Goal: Navigation & Orientation: Find specific page/section

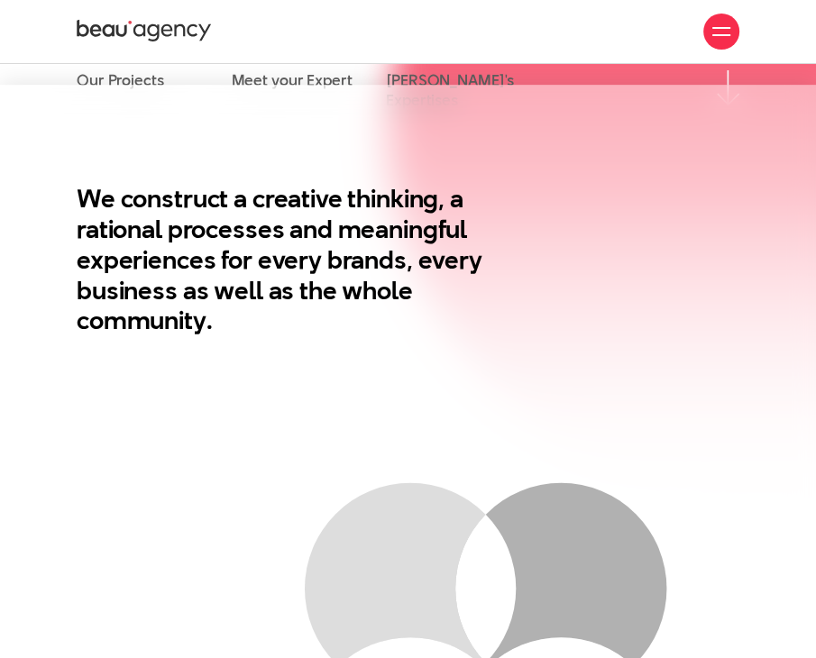
scroll to position [90, 0]
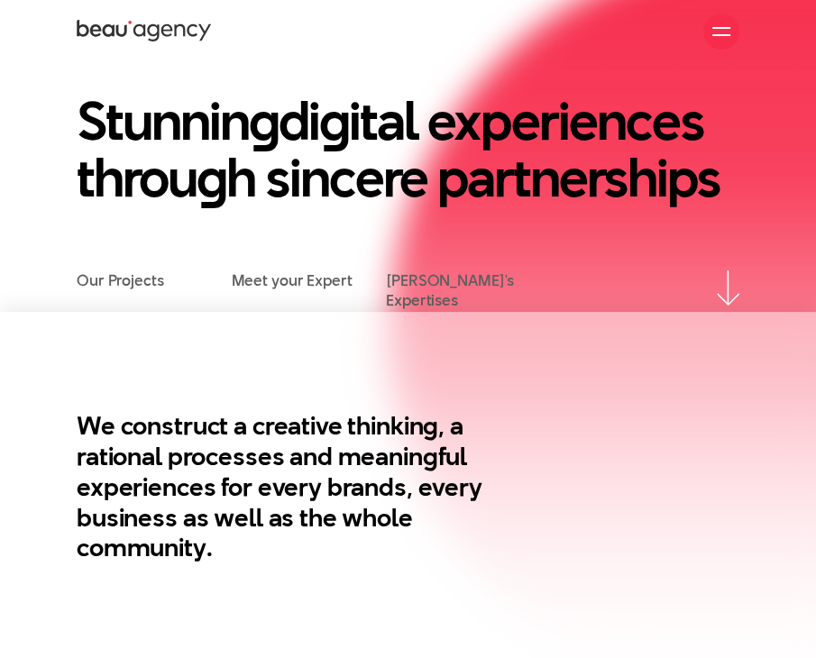
click at [122, 293] on li "Our Projects" at bounding box center [154, 291] width 155 height 41
click at [125, 288] on link "Our Projects" at bounding box center [120, 281] width 87 height 20
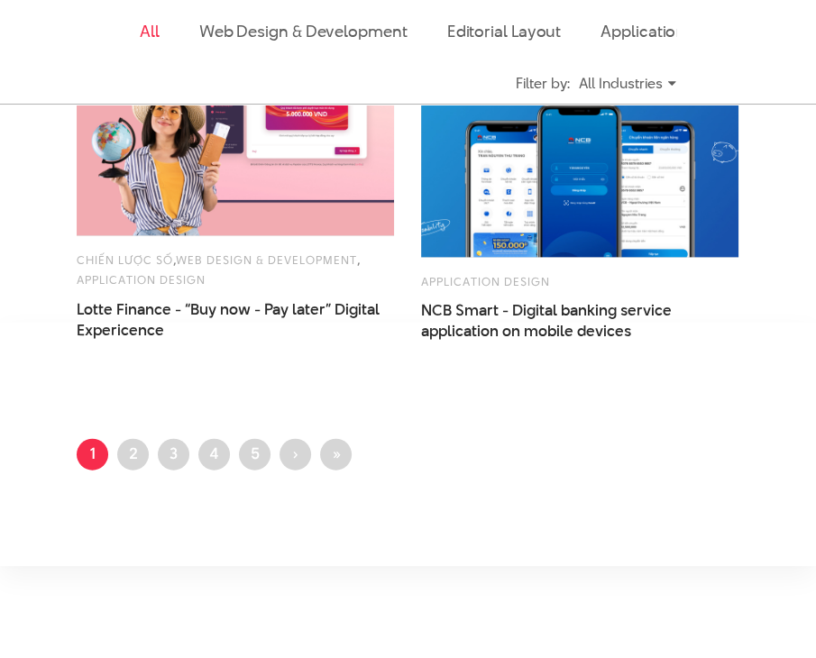
scroll to position [2446, 0]
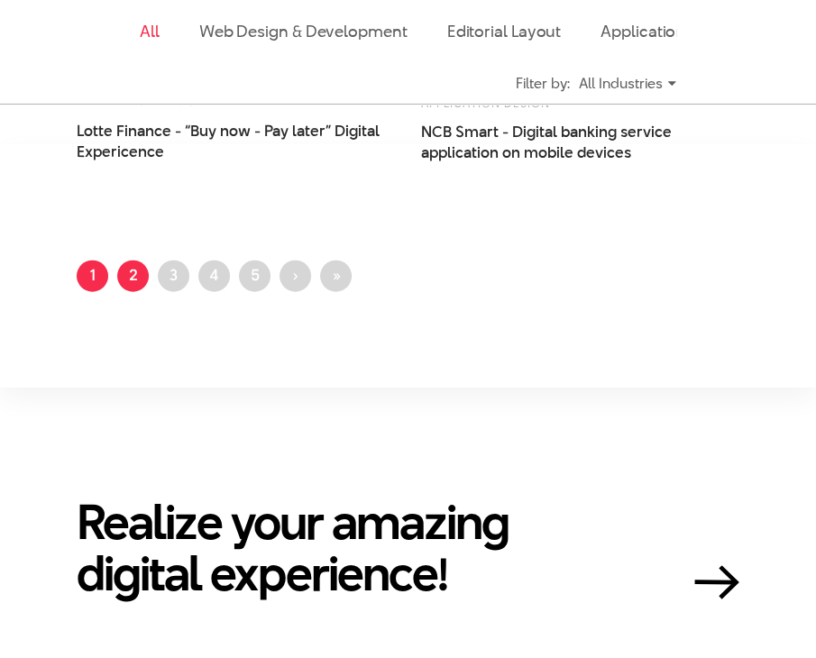
click at [129, 286] on link "Page 2" at bounding box center [133, 277] width 32 height 32
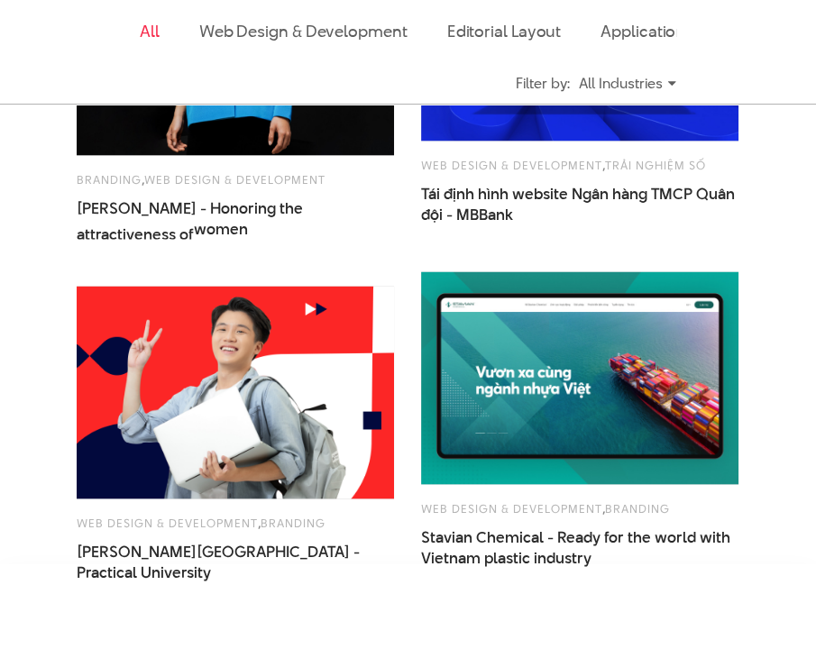
scroll to position [2164, 0]
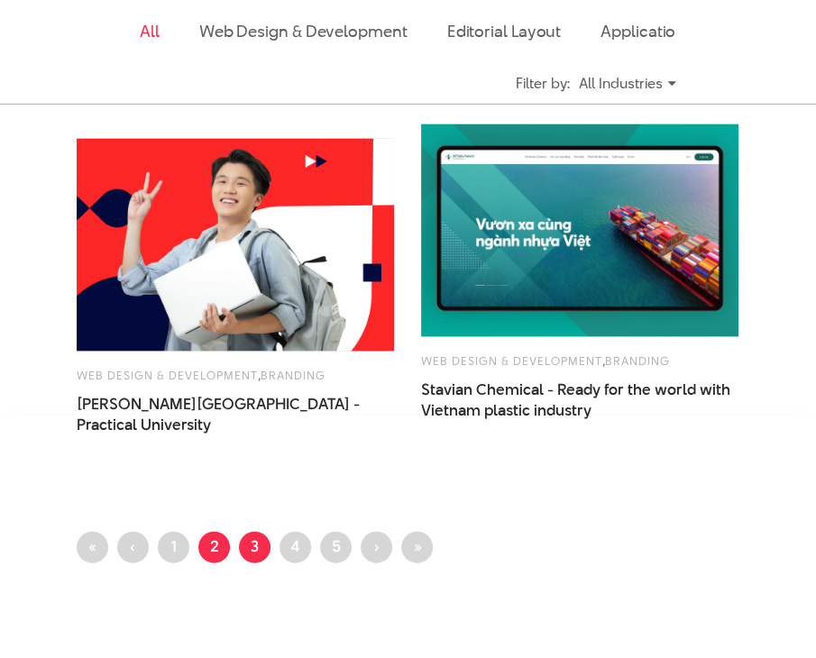
click at [247, 548] on link "Page 3" at bounding box center [255, 548] width 32 height 32
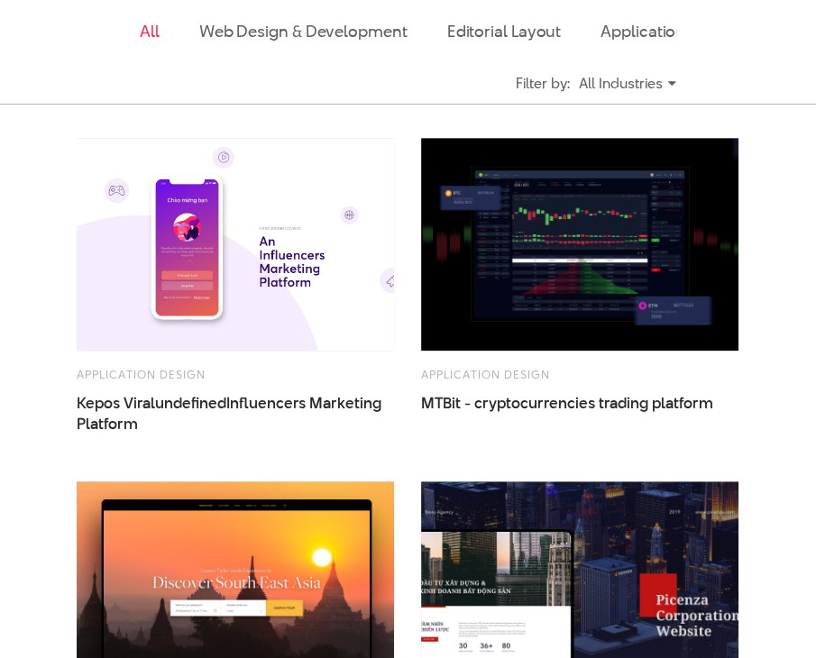
scroll to position [721, 0]
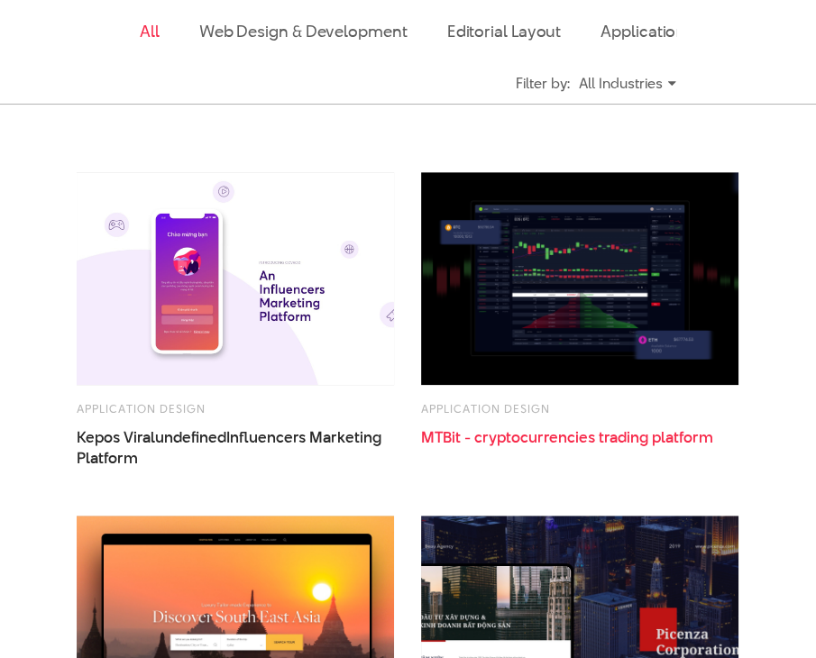
click at [568, 442] on span "cryptocurrencies" at bounding box center [534, 438] width 121 height 22
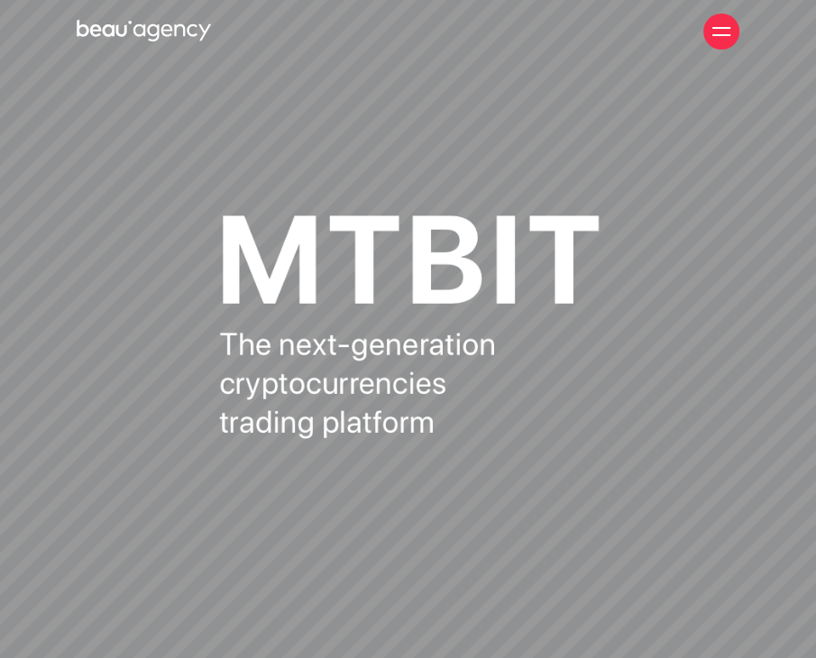
click at [115, 32] on icon at bounding box center [144, 31] width 135 height 27
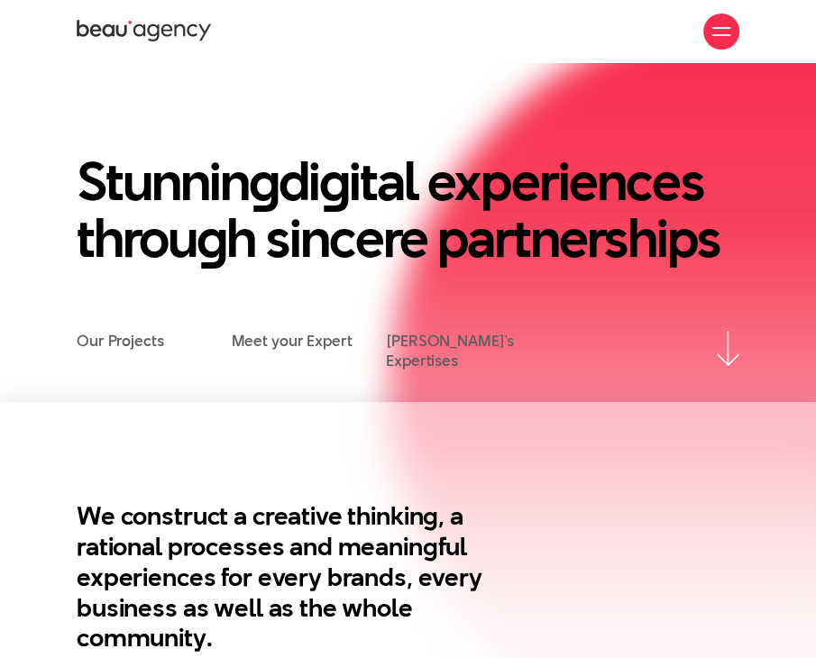
click at [726, 33] on div at bounding box center [721, 32] width 18 height 18
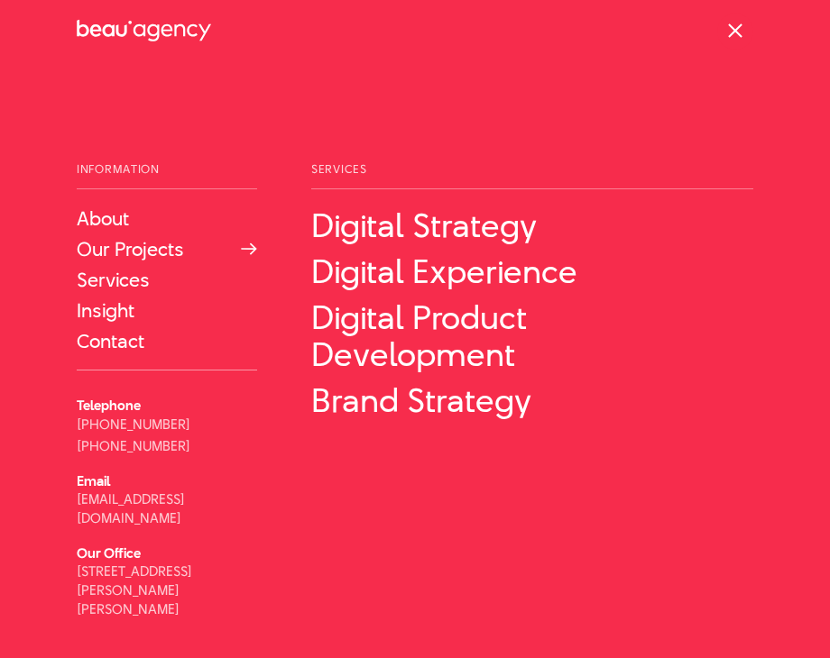
click at [151, 251] on link "Our Projects" at bounding box center [167, 249] width 180 height 22
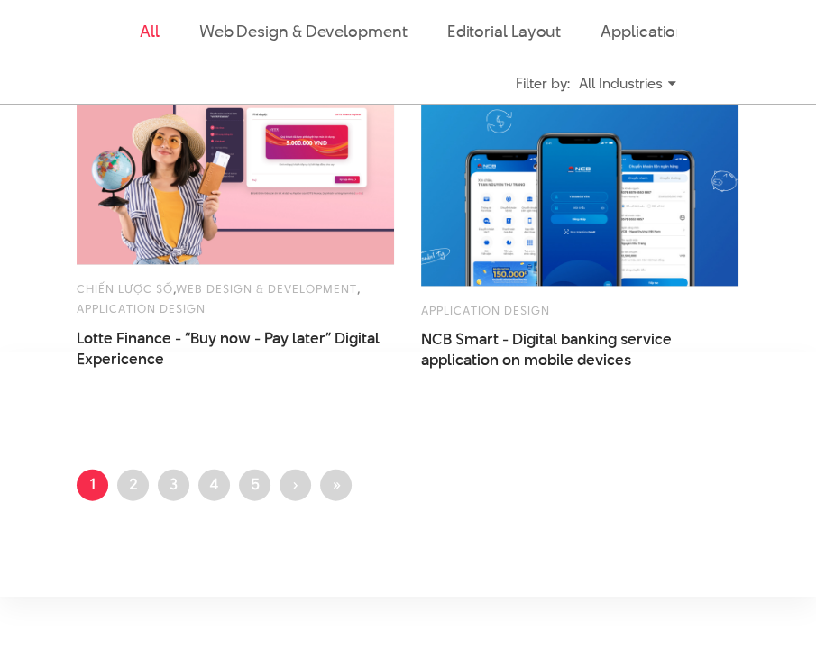
scroll to position [2254, 0]
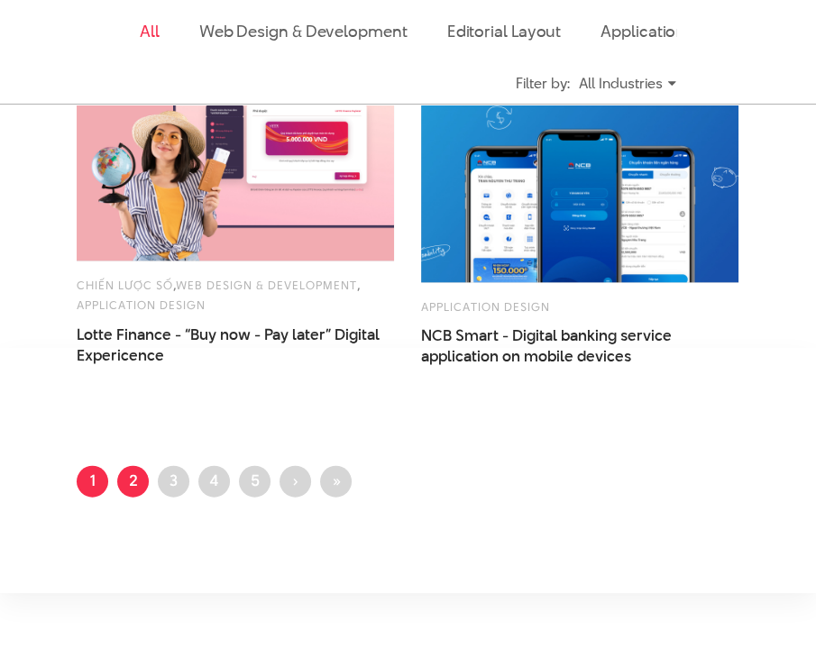
click at [134, 482] on link "Page 2" at bounding box center [133, 482] width 32 height 32
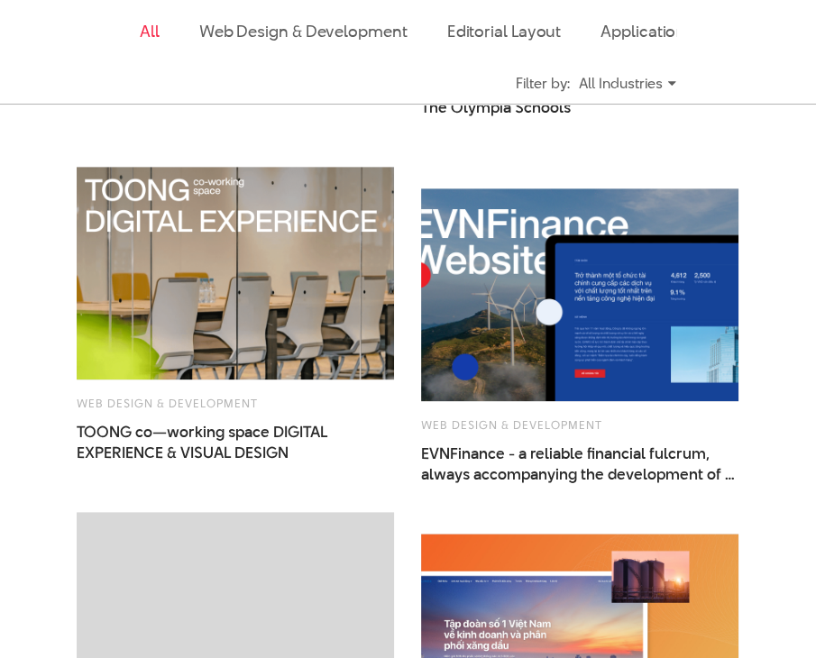
scroll to position [1082, 0]
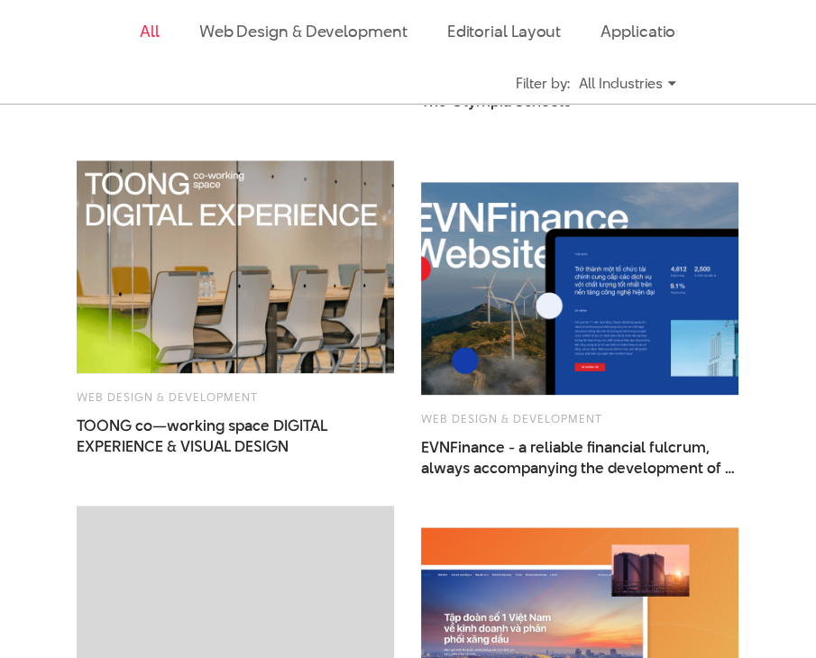
click at [146, 30] on link "All" at bounding box center [150, 31] width 20 height 23
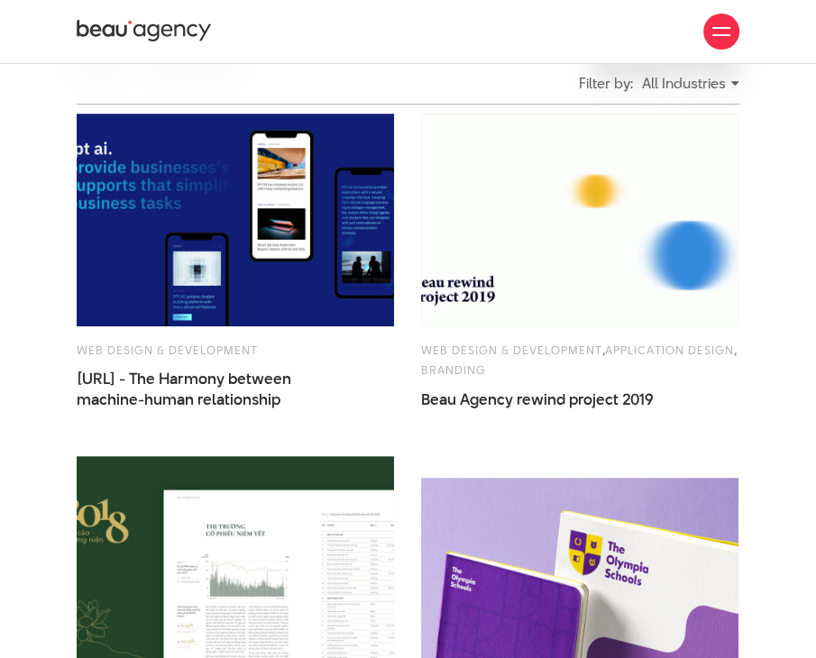
scroll to position [436, 0]
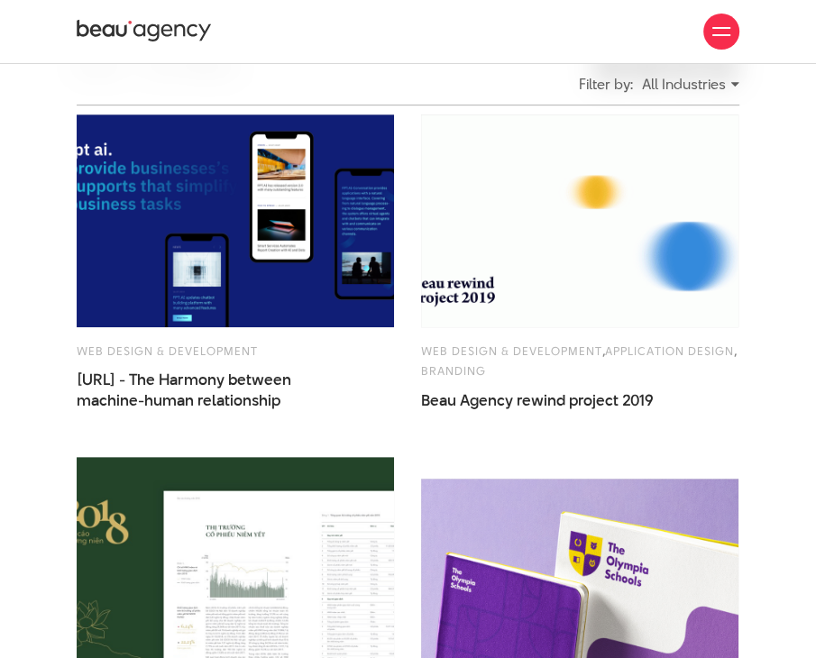
click at [132, 18] on icon at bounding box center [144, 31] width 135 height 27
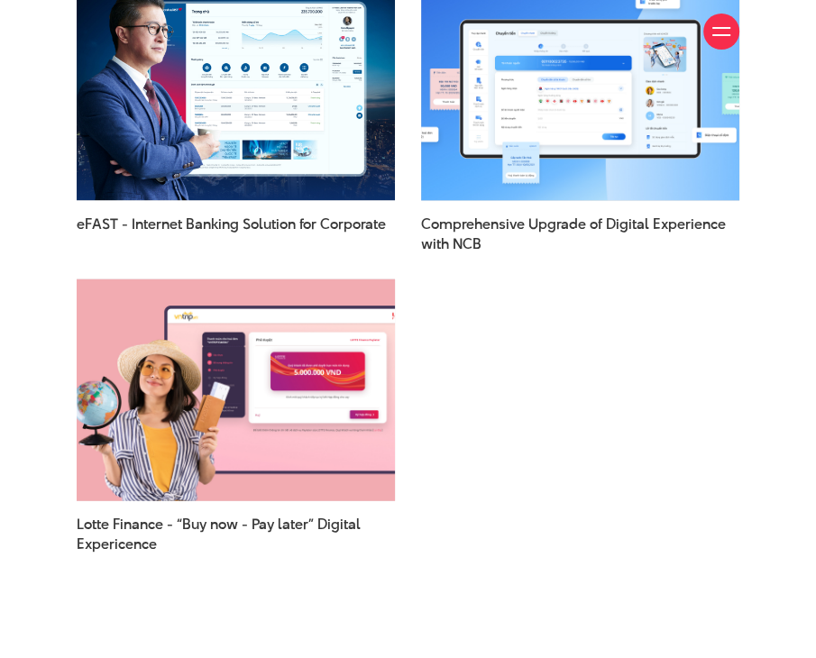
scroll to position [2345, 0]
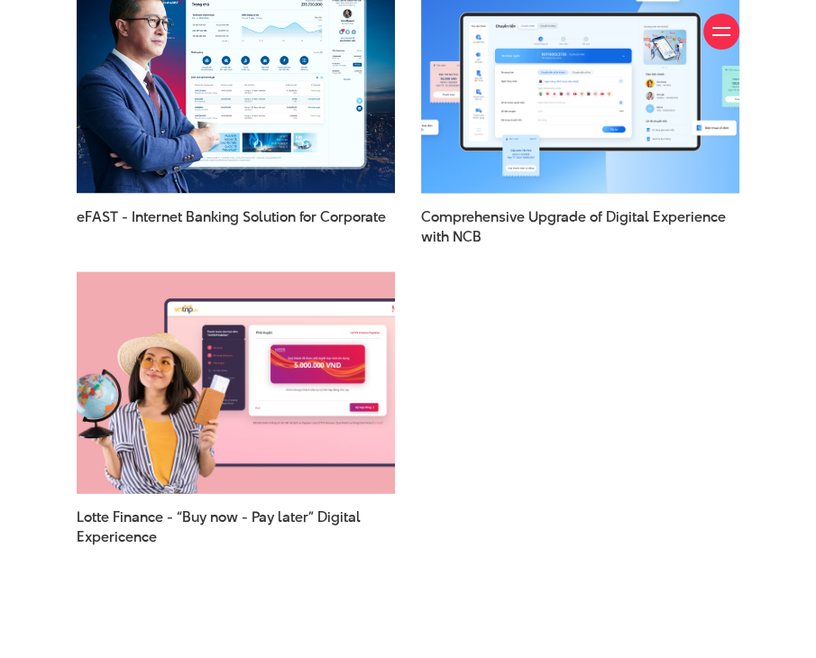
click at [307, 437] on img at bounding box center [235, 384] width 350 height 244
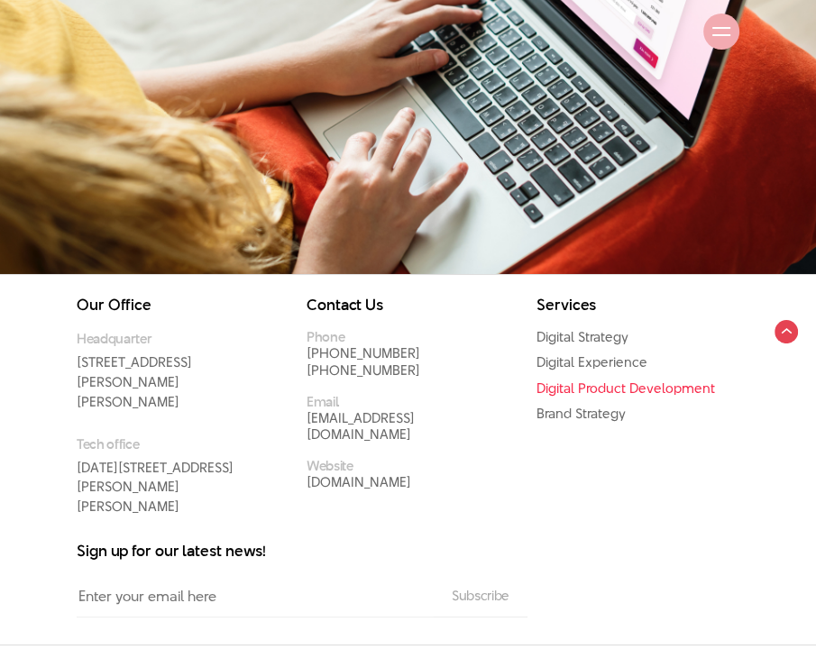
scroll to position [10160, 0]
